Goal: Navigation & Orientation: Find specific page/section

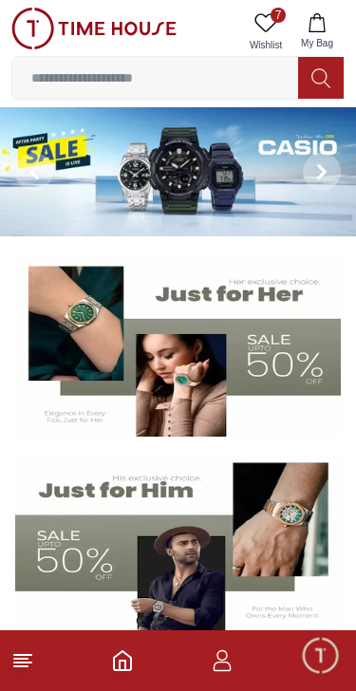
click at [14, 670] on icon at bounding box center [22, 661] width 23 height 23
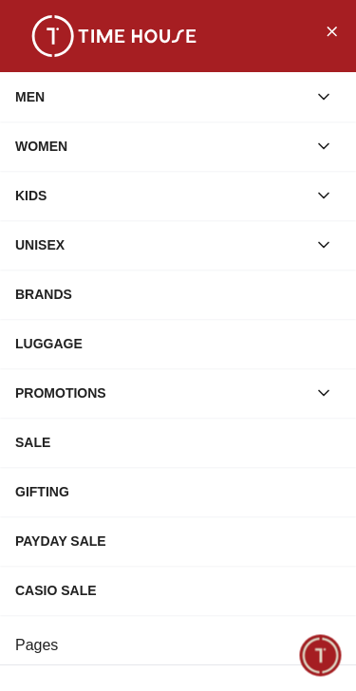
click at [47, 301] on div "BRANDS" at bounding box center [178, 294] width 326 height 34
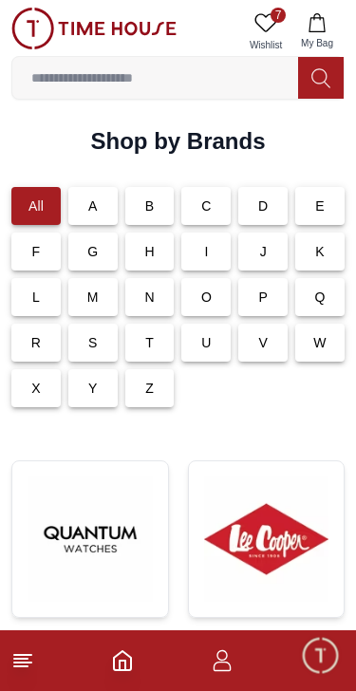
click at [319, 252] on p "K" at bounding box center [319, 251] width 9 height 19
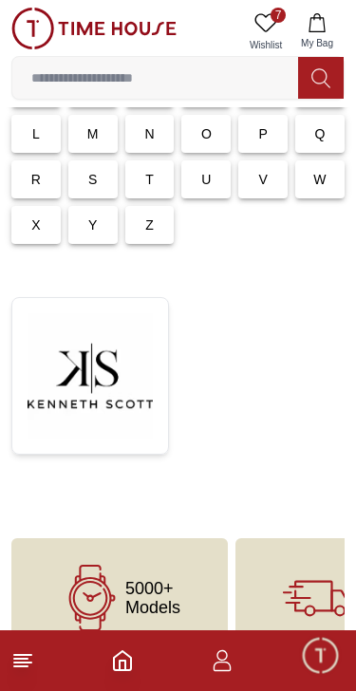
scroll to position [165, 0]
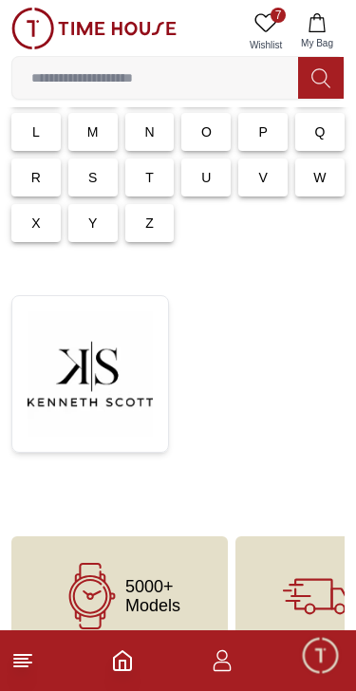
click at [104, 374] on img at bounding box center [90, 374] width 125 height 125
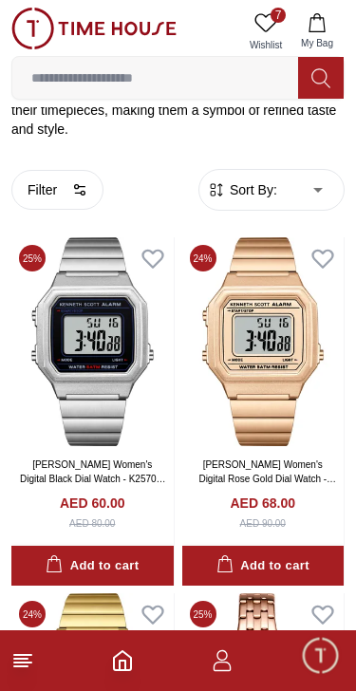
scroll to position [480, 0]
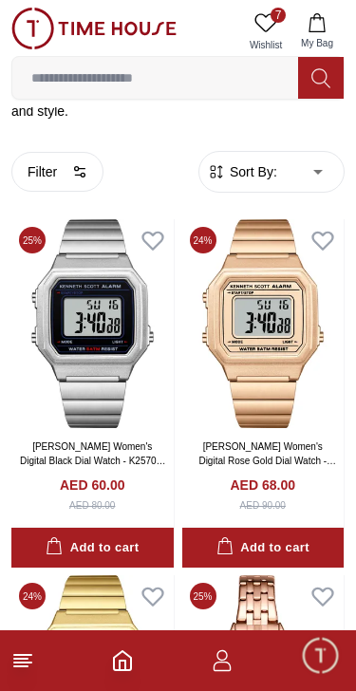
click at [78, 164] on icon "button" at bounding box center [79, 171] width 15 height 15
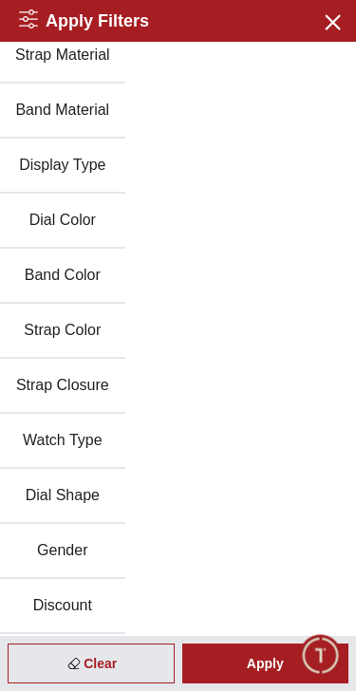
scroll to position [179, 0]
click at [85, 555] on button "Gender" at bounding box center [62, 551] width 125 height 55
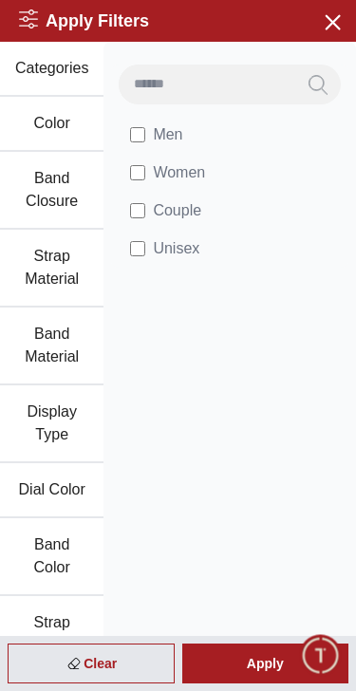
scroll to position [0, 0]
click at [158, 142] on span "Men" at bounding box center [167, 134] width 29 height 23
click at [267, 664] on div "Apply" at bounding box center [265, 664] width 167 height 40
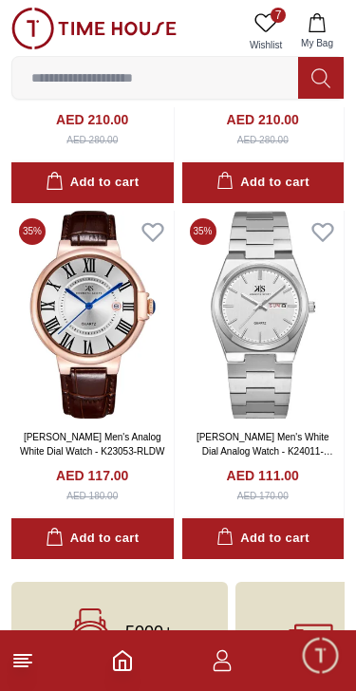
scroll to position [1977, 0]
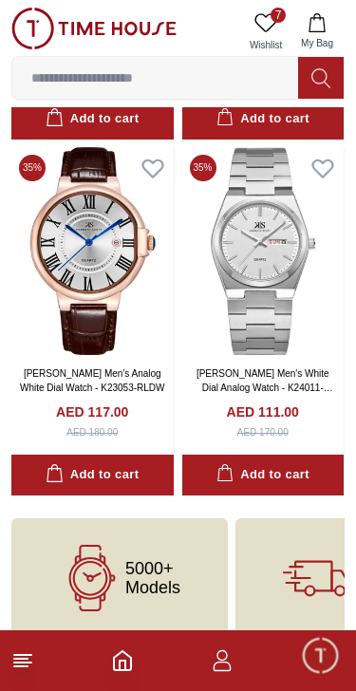
click at [27, 667] on line at bounding box center [20, 667] width 13 height 0
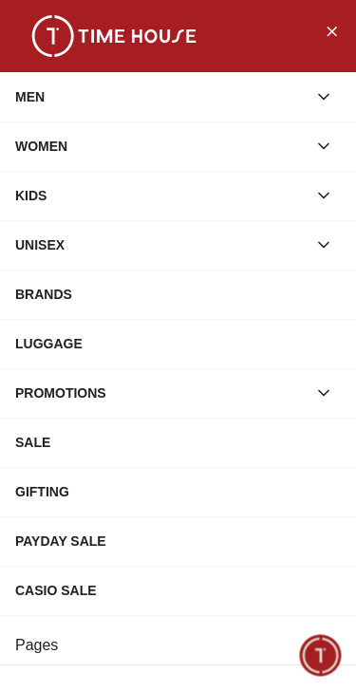
click at [55, 297] on div "BRANDS" at bounding box center [178, 294] width 326 height 34
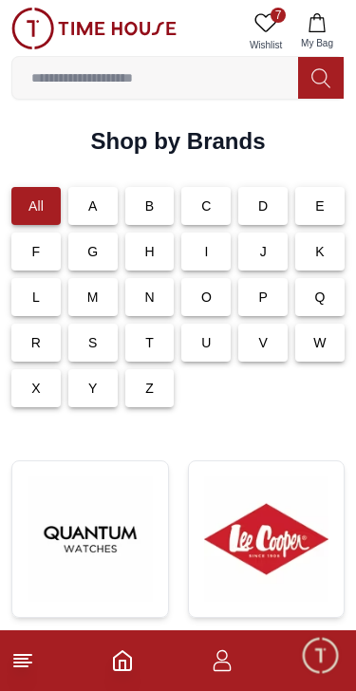
click at [47, 296] on div "L" at bounding box center [35, 297] width 49 height 38
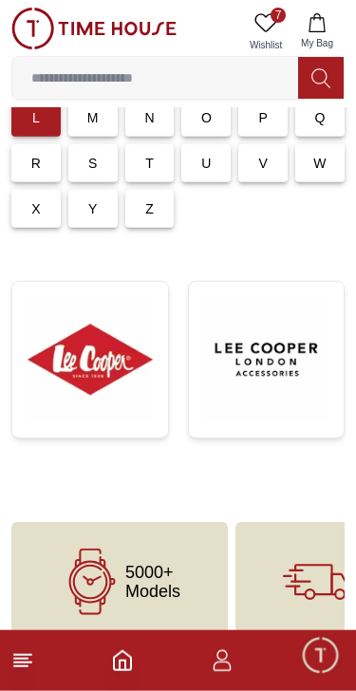
scroll to position [181, 0]
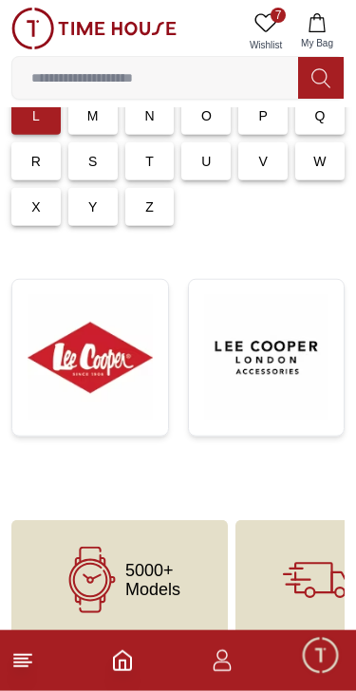
click at [116, 349] on img at bounding box center [90, 357] width 125 height 125
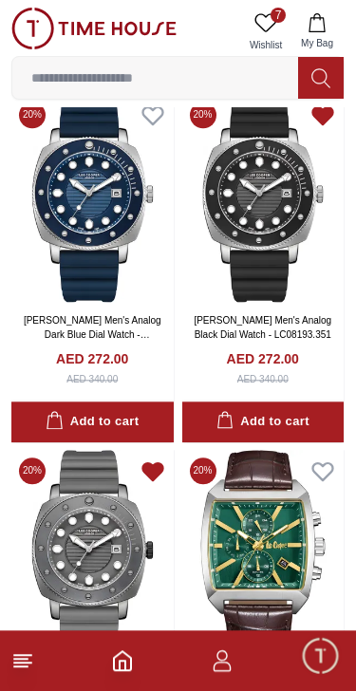
scroll to position [967, 0]
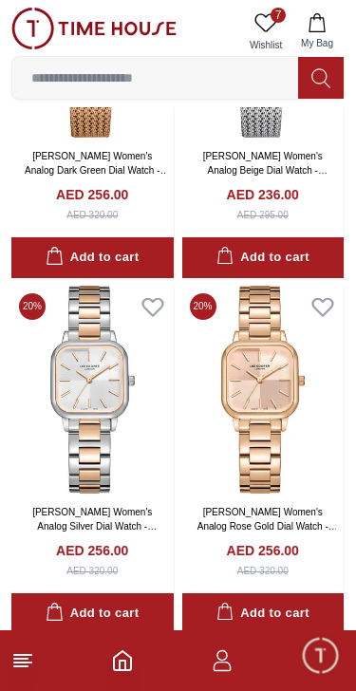
scroll to position [6466, 0]
